Goal: Task Accomplishment & Management: Manage account settings

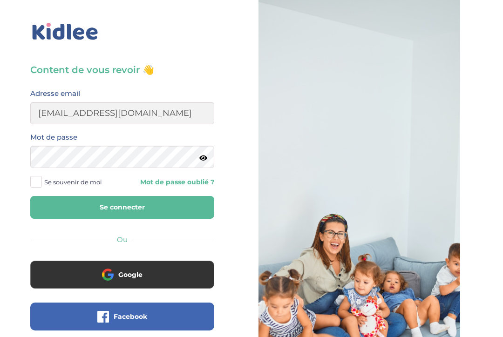
type input "[EMAIL_ADDRESS][DOMAIN_NAME]"
click at [122, 207] on button "Se connecter" at bounding box center [122, 207] width 184 height 23
click at [144, 209] on button "Se connecter" at bounding box center [122, 207] width 184 height 23
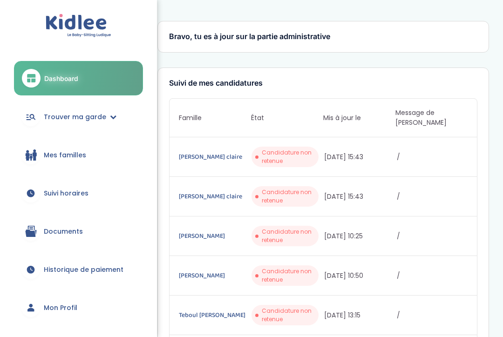
click at [93, 222] on link "Documents" at bounding box center [78, 232] width 129 height 34
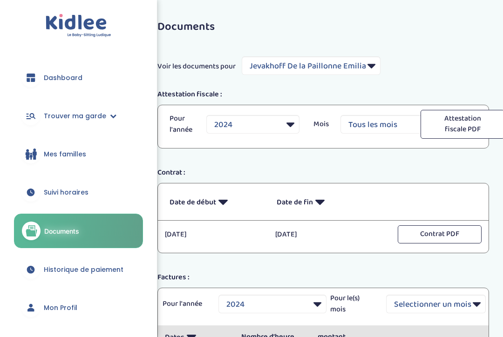
select select "5909"
select select "2024"
click at [75, 270] on span "Historique de paiement" at bounding box center [84, 270] width 80 height 10
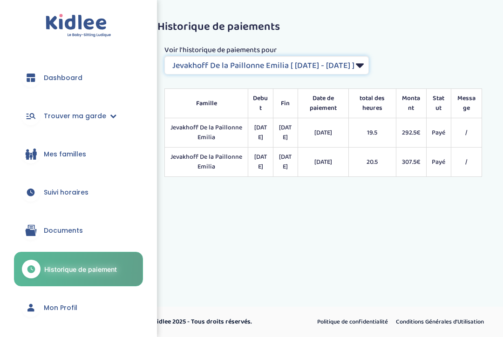
click at [369, 65] on select "Filtrer par Contrat [PERSON_NAME] De la Paillonne Emilia [ [DATE] - [DATE] ] [P…" at bounding box center [266, 65] width 204 height 19
click at [369, 67] on select "Filtrer par Contrat Jevakhoff De la Paillonne Emilia [ 2024-05-15 - 2024-07-26 …" at bounding box center [266, 65] width 204 height 19
click at [369, 66] on select "Filtrer par Contrat Jevakhoff De la Paillonne Emilia [ 2024-05-15 - 2024-07-26 …" at bounding box center [266, 65] width 204 height 19
select select "2138"
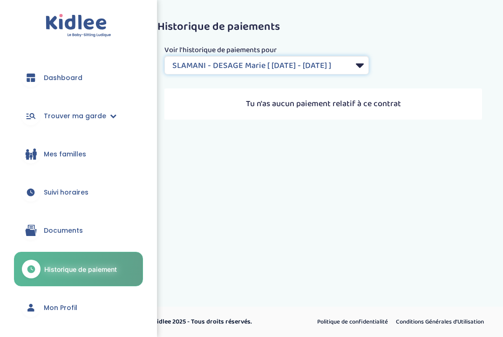
click at [369, 68] on select "Filtrer par Contrat Jevakhoff De la Paillonne Emilia [ 2024-05-15 - 2024-07-26 …" at bounding box center [266, 65] width 204 height 19
click at [97, 194] on link "Suivi horaires" at bounding box center [78, 193] width 129 height 34
click at [103, 190] on link "Suivi horaires" at bounding box center [78, 193] width 129 height 34
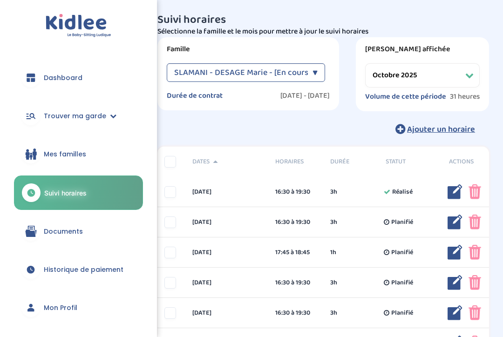
select select "octobre 2025"
click at [81, 164] on link "Mes familles" at bounding box center [78, 154] width 129 height 34
click at [96, 160] on link "Mes familles" at bounding box center [78, 154] width 129 height 34
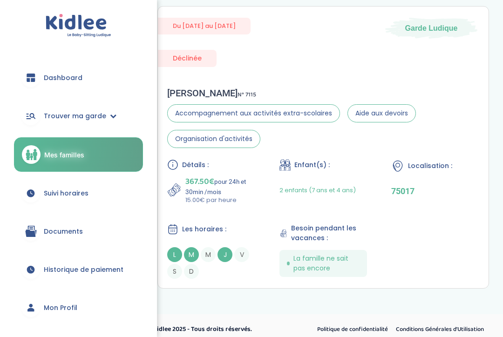
scroll to position [540, 0]
click at [74, 228] on span "Documents" at bounding box center [63, 232] width 39 height 10
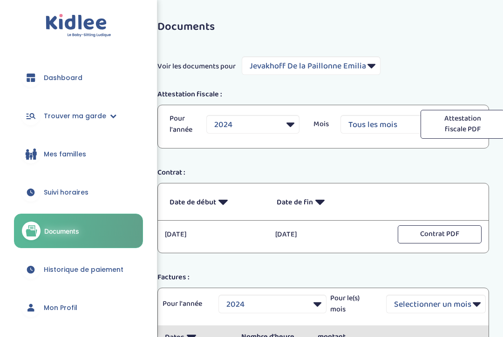
select select "5909"
select select "2024"
click at [371, 65] on select "Filtrer par Famille [PERSON_NAME] De la Paillonne [PERSON_NAME] [PERSON_NAME] M…" at bounding box center [311, 65] width 139 height 19
select select "6258"
select select
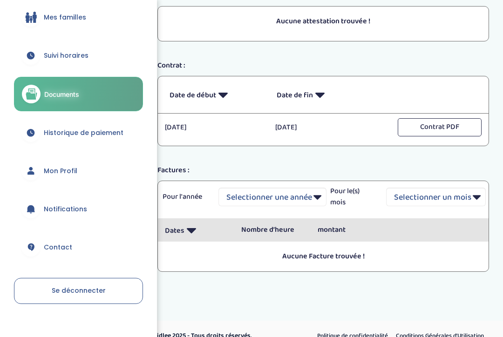
scroll to position [136, 0]
click at [90, 293] on span "Se déconnecter" at bounding box center [79, 290] width 54 height 9
